Goal: Task Accomplishment & Management: Use online tool/utility

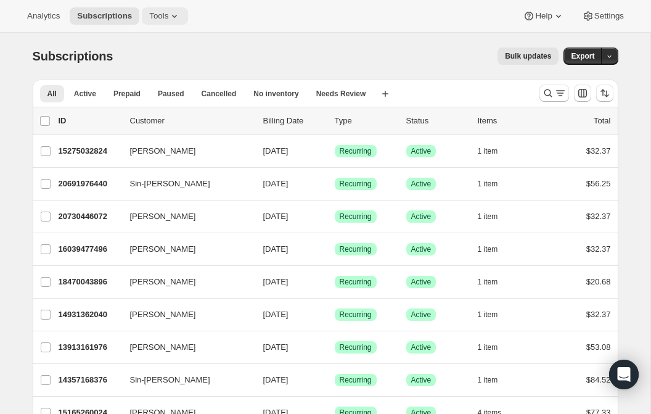
click at [168, 15] on span "Tools" at bounding box center [158, 16] width 19 height 10
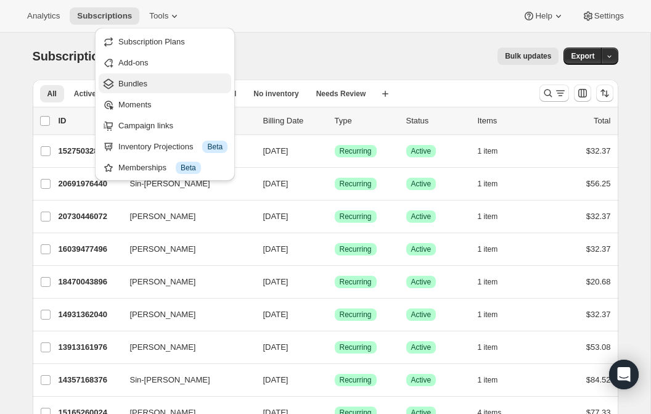
click at [138, 83] on span "Bundles" at bounding box center [132, 83] width 29 height 9
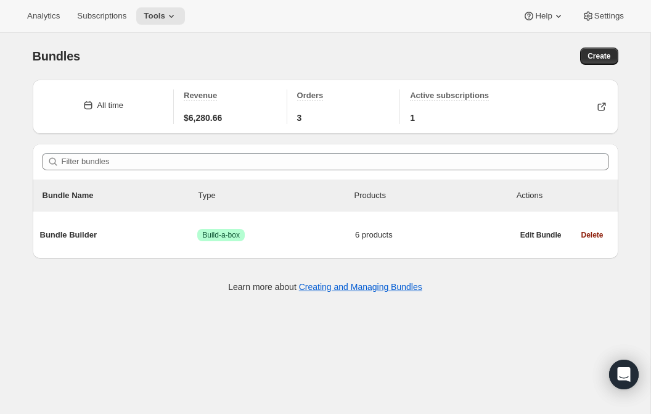
scroll to position [3, 0]
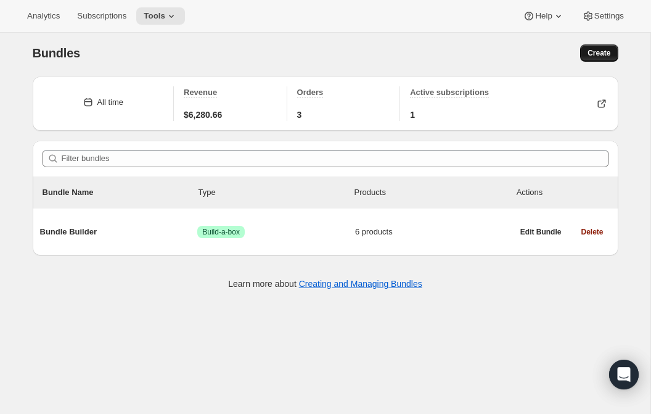
click at [604, 51] on span "Create" at bounding box center [598, 53] width 23 height 10
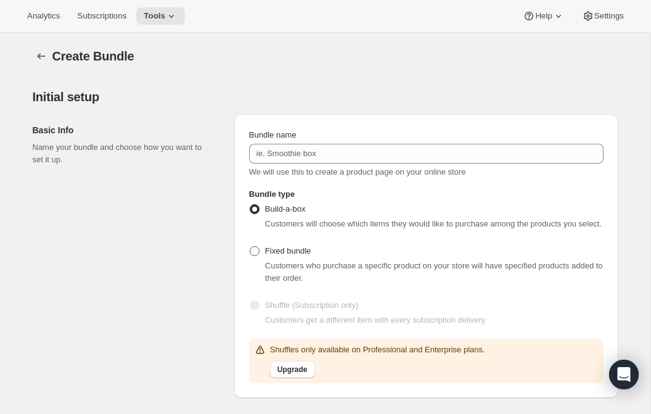
scroll to position [45, 0]
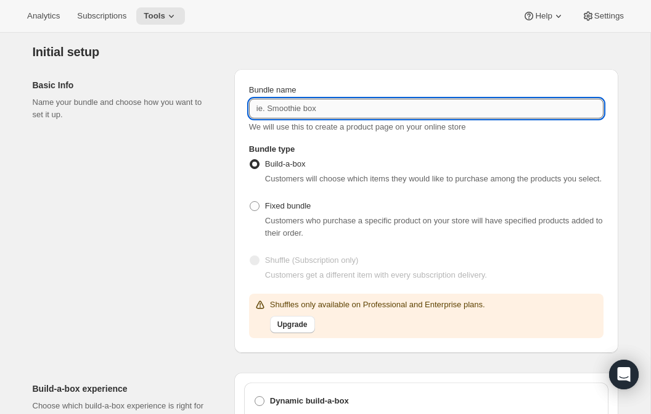
click at [284, 109] on input "Bundle name" at bounding box center [426, 109] width 354 height 20
type input "Sambal Bundle"
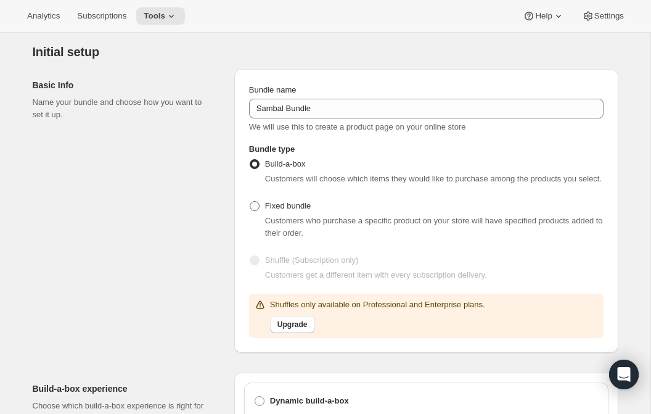
click at [255, 211] on span at bounding box center [255, 206] width 10 height 10
click at [250, 202] on input "Fixed bundle" at bounding box center [250, 201] width 1 height 1
radio input "true"
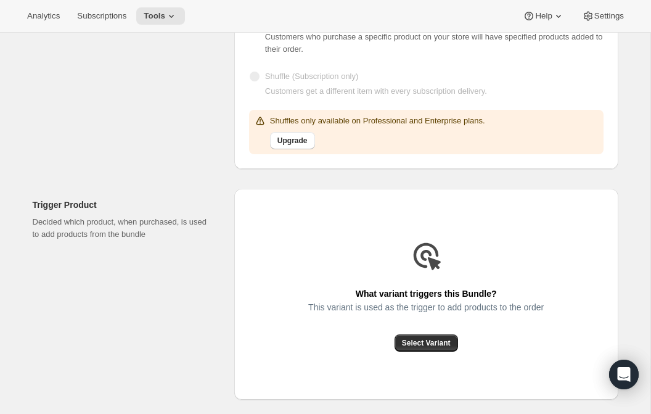
scroll to position [231, 0]
